Goal: Communication & Community: Answer question/provide support

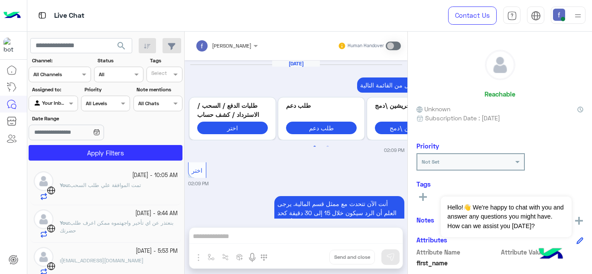
scroll to position [290, 0]
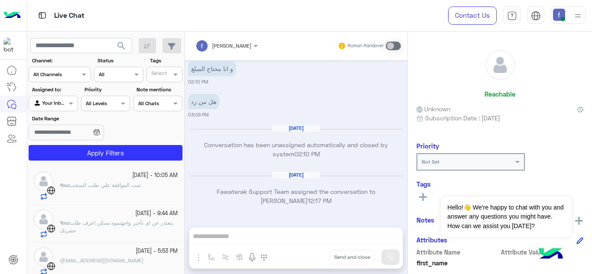
click at [141, 188] on span "تمت الموافقة علي طلب السحب" at bounding box center [105, 185] width 71 height 6
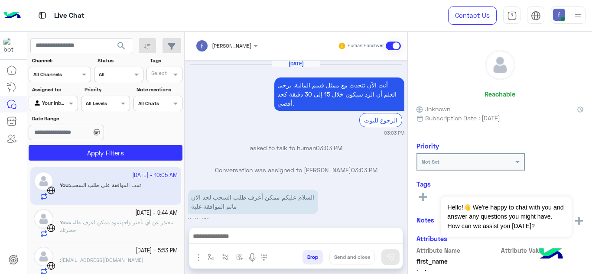
scroll to position [233, 0]
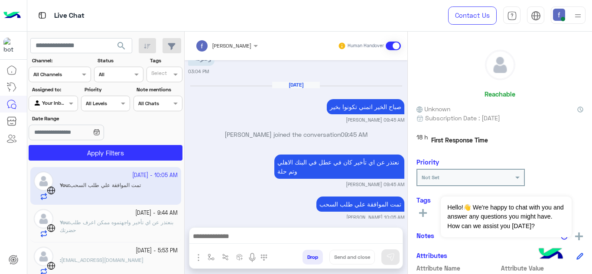
click at [143, 229] on p "You : بنعتذر عن اي تأخير واجهتموه ممكن اعرف طلب حضرتك" at bounding box center [119, 227] width 118 height 16
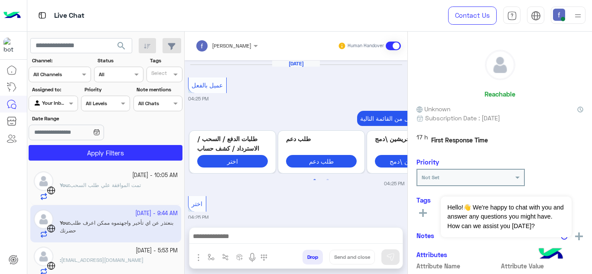
scroll to position [267, 0]
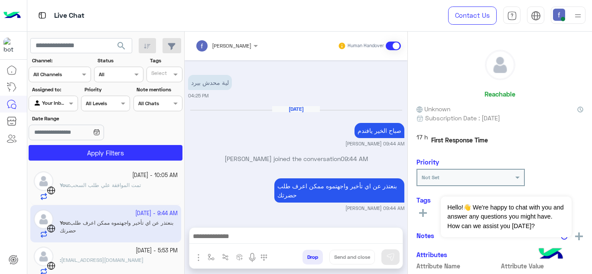
click at [137, 253] on small "[DATE] - 5:53 PM" at bounding box center [157, 251] width 42 height 8
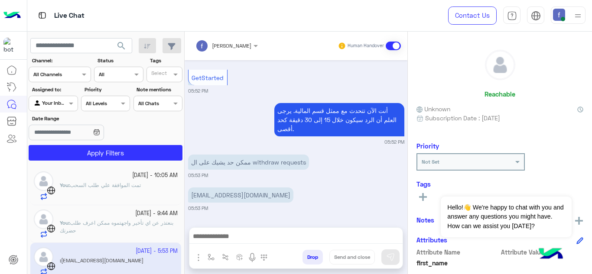
scroll to position [243, 0]
click at [153, 186] on div "You : تمت الموافقة [PERSON_NAME] طلب السحب" at bounding box center [119, 191] width 118 height 19
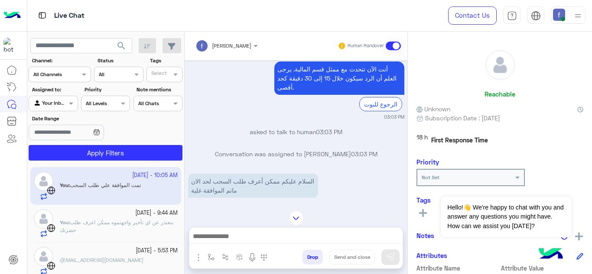
scroll to position [146, 0]
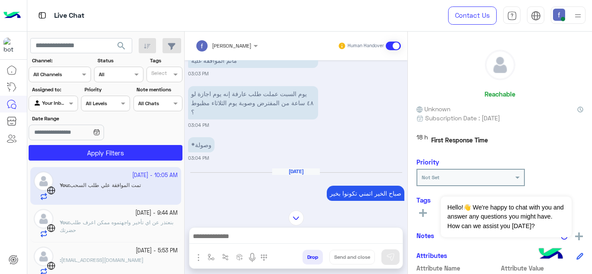
click at [149, 222] on span "بنعتذر عن اي تأخير واجهتموه ممكن اعرف طلب حضرتك" at bounding box center [116, 226] width 113 height 14
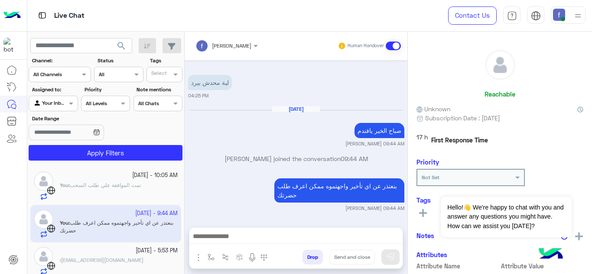
scroll to position [267, 0]
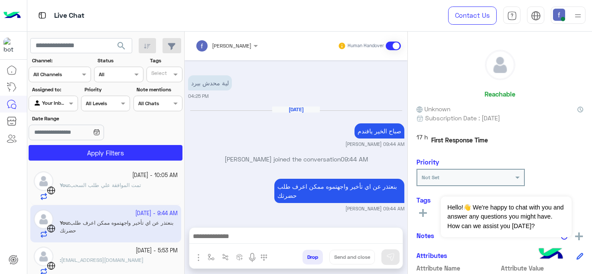
click at [124, 255] on div at bounding box center [119, 256] width 118 height 2
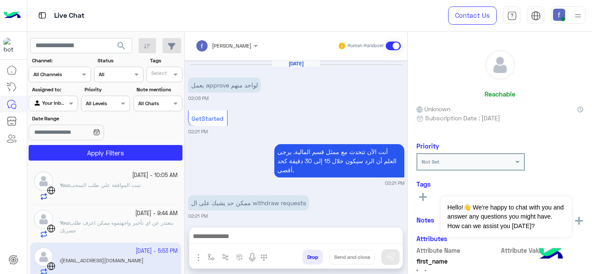
scroll to position [243, 0]
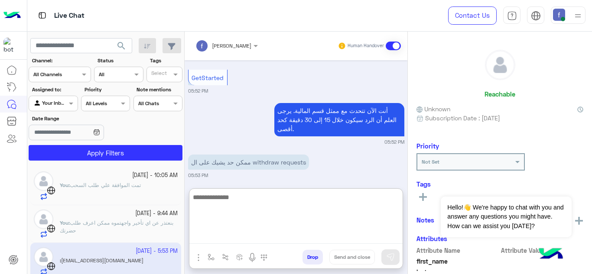
click at [268, 237] on textarea at bounding box center [295, 218] width 213 height 52
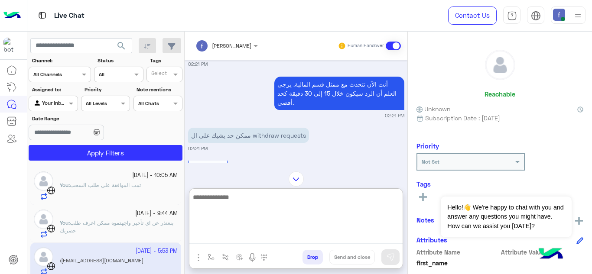
scroll to position [113, 0]
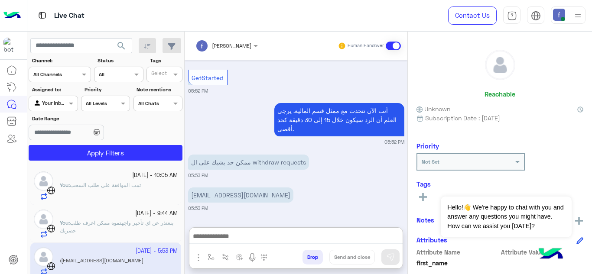
click at [238, 188] on p "[EMAIL_ADDRESS][DOMAIN_NAME]" at bounding box center [240, 195] width 105 height 15
click at [238, 153] on div "ممكن حد يشيك على ال withdraw requests 05:53 PM" at bounding box center [296, 165] width 216 height 26
click at [238, 153] on div "ممكن حد يشيك على ال withdraw requests" at bounding box center [248, 161] width 121 height 19
click at [233, 200] on p "[EMAIL_ADDRESS][DOMAIN_NAME]" at bounding box center [240, 195] width 105 height 15
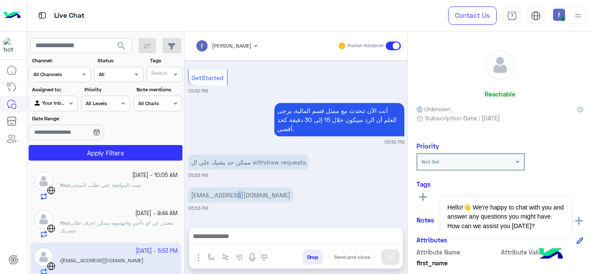
click at [233, 200] on p "[EMAIL_ADDRESS][DOMAIN_NAME]" at bounding box center [240, 195] width 105 height 15
copy app-message "[EMAIL_ADDRESS][DOMAIN_NAME]"
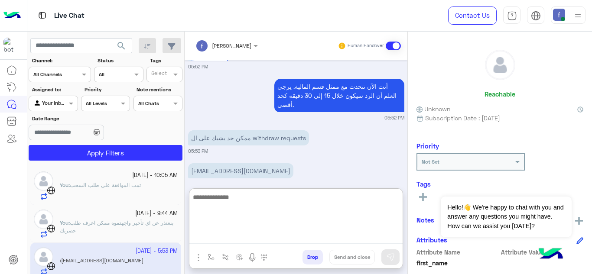
click at [246, 238] on textarea at bounding box center [295, 218] width 213 height 52
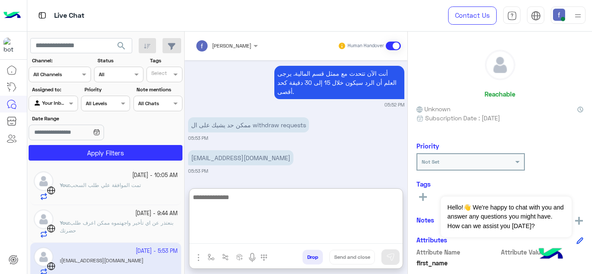
scroll to position [282, 0]
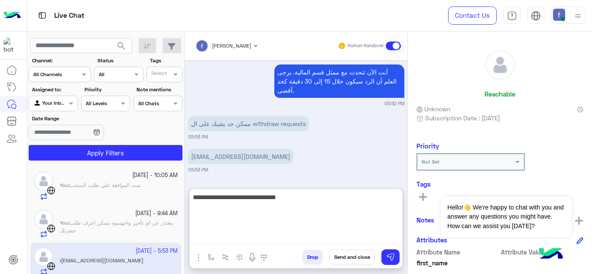
type textarea "**********"
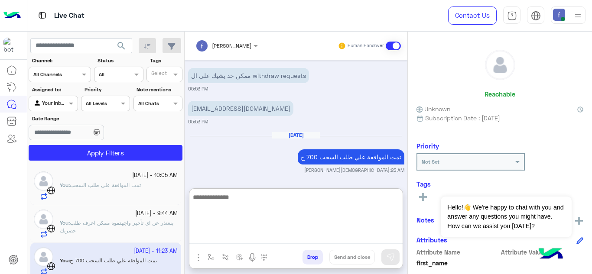
scroll to position [331, 0]
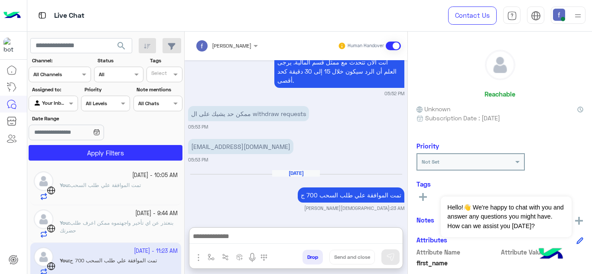
click at [110, 188] on p "You : تمت الموافقة [PERSON_NAME] طلب السحب" at bounding box center [100, 186] width 81 height 8
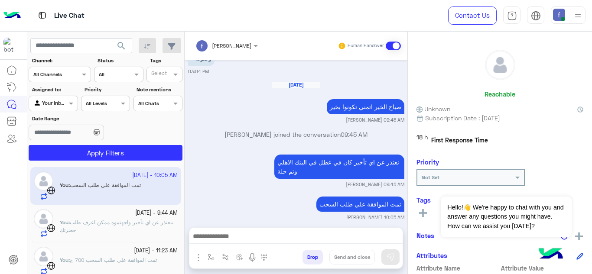
scroll to position [232, 0]
click at [102, 219] on span "بنعتذر عن اي تأخير واجهتموه ممكن اعرف طلب حضرتك" at bounding box center [116, 226] width 113 height 14
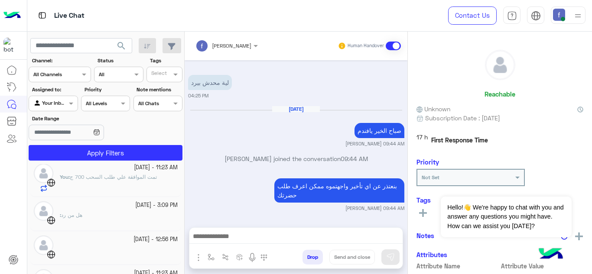
scroll to position [87, 0]
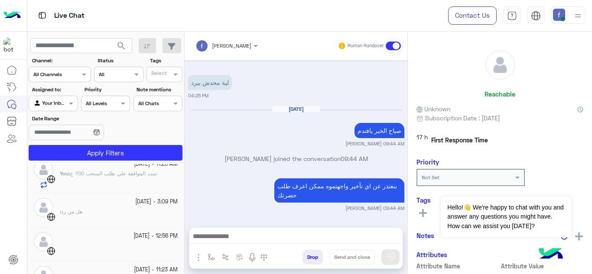
click at [127, 186] on div "You : تمت الموافقة علي طلب السحب 700 ج" at bounding box center [119, 179] width 118 height 19
